Goal: Information Seeking & Learning: Check status

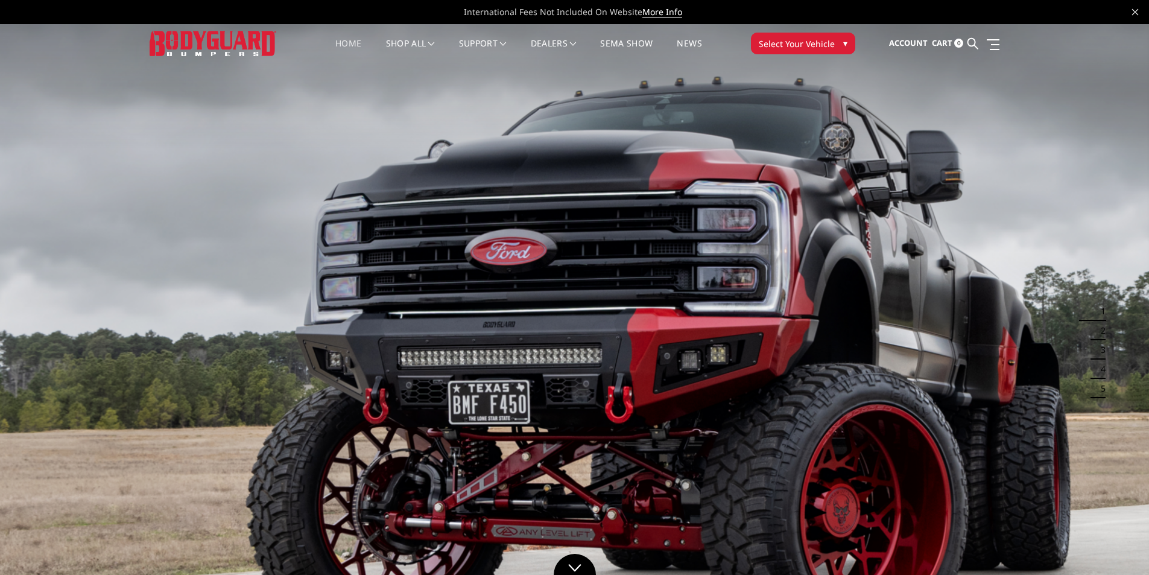
drag, startPoint x: 1142, startPoint y: 110, endPoint x: 1141, endPoint y: 141, distance: 30.8
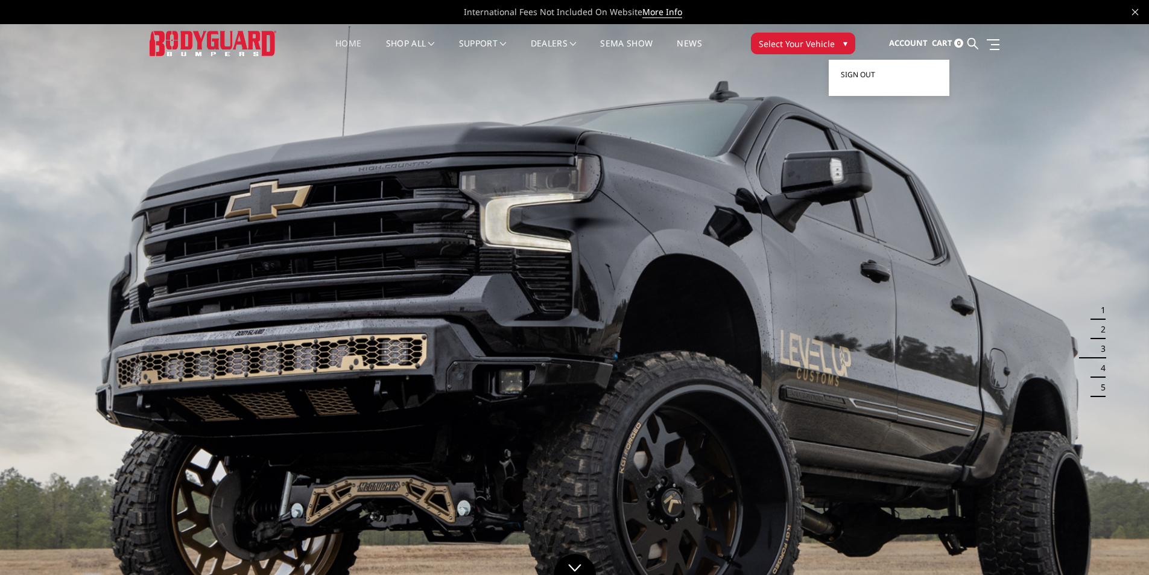
click at [859, 75] on span "Sign out" at bounding box center [857, 74] width 34 height 10
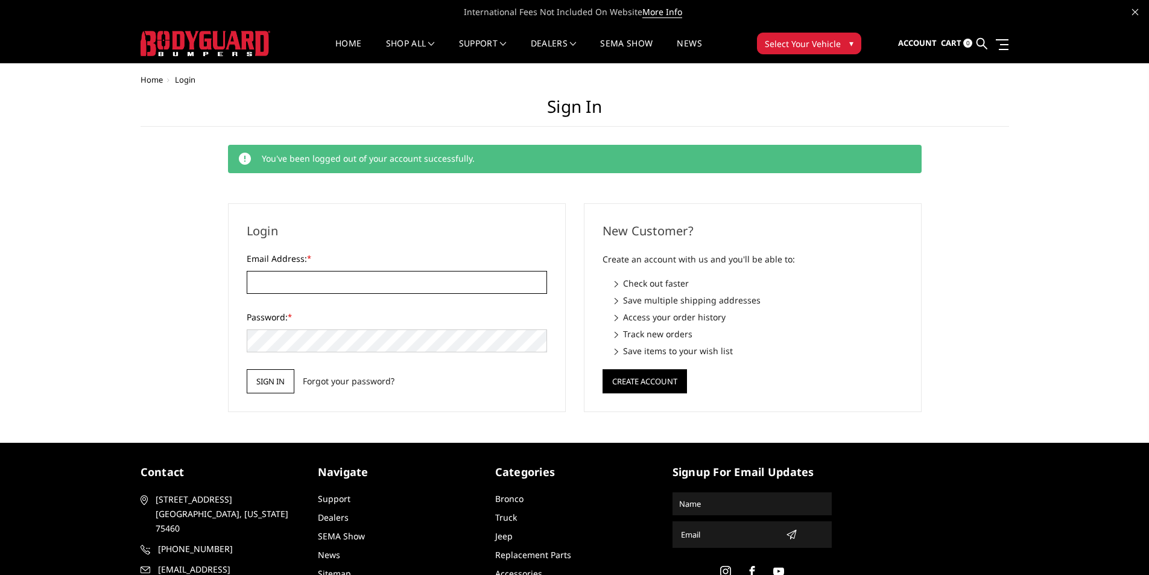
type input "[EMAIL_ADDRESS][DOMAIN_NAME]"
click at [287, 389] on input "Sign in" at bounding box center [271, 381] width 48 height 24
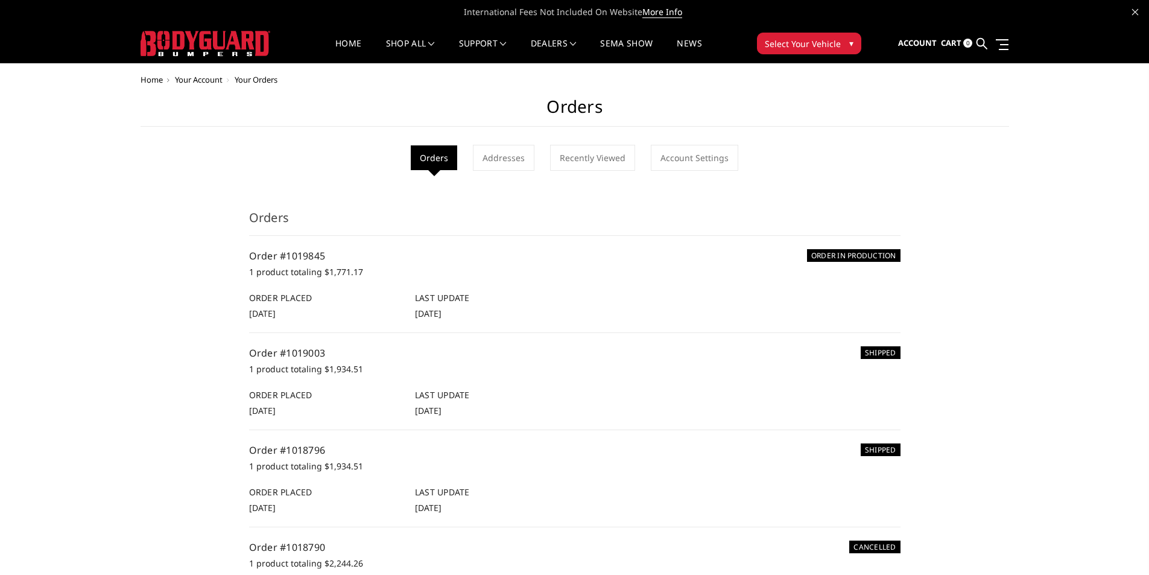
click at [340, 274] on p "1 product totaling $1,771.17" at bounding box center [574, 272] width 651 height 14
click at [277, 290] on div "ORDER IN PRODUCTION Order #1019845 1 product totaling $1,771.17 Order Placed 19…" at bounding box center [574, 283] width 651 height 71
click at [277, 297] on div "Order Placed 19th Aug 2025" at bounding box center [325, 305] width 166 height 28
click at [279, 260] on link "Order #1019845" at bounding box center [287, 255] width 77 height 13
